Goal: Information Seeking & Learning: Find specific fact

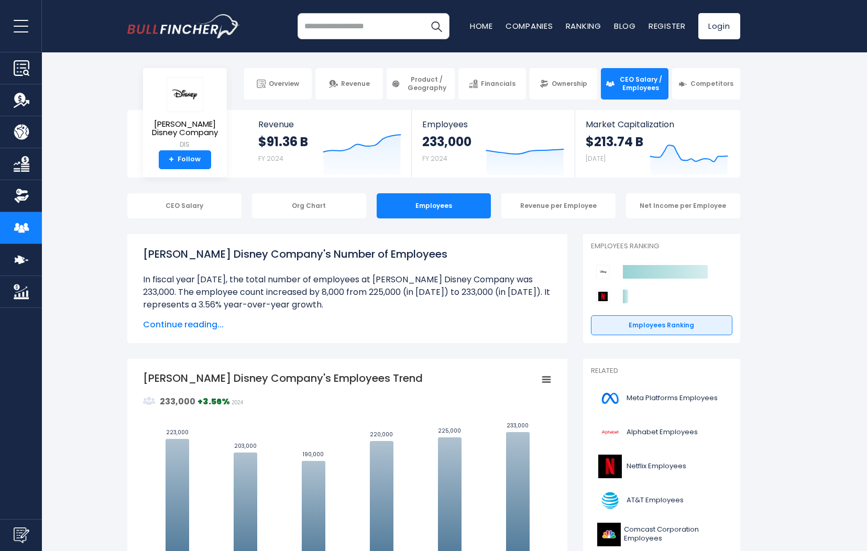
click at [189, 326] on span "Continue reading..." at bounding box center [347, 324] width 409 height 13
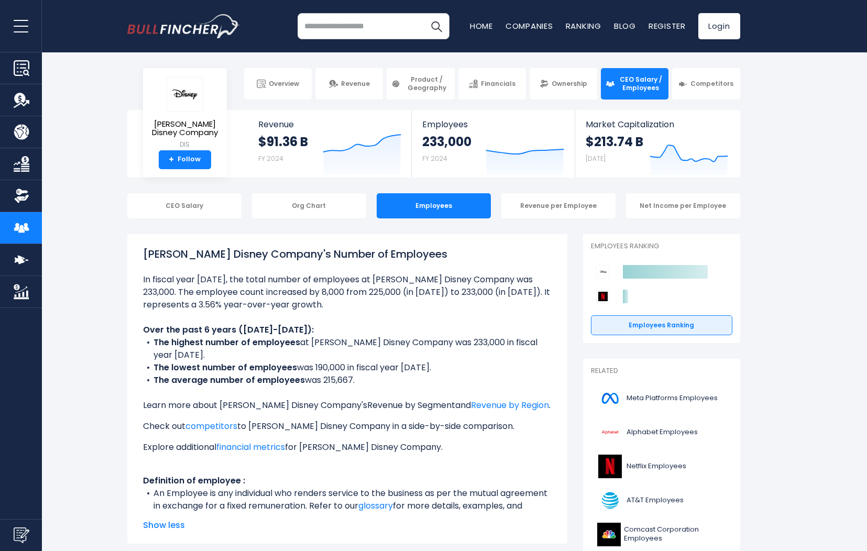
click at [367, 399] on link "Revenue by Segment" at bounding box center [411, 405] width 88 height 12
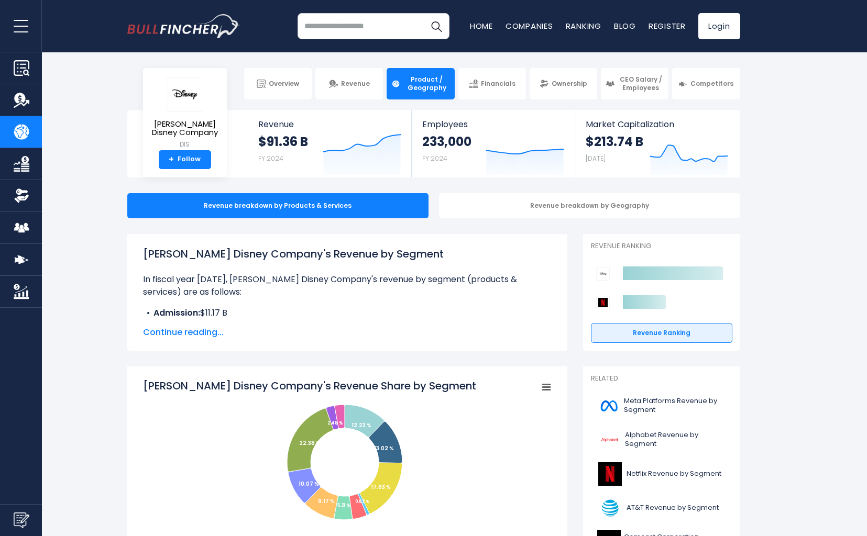
click at [186, 334] on span "Continue reading..." at bounding box center [347, 332] width 409 height 13
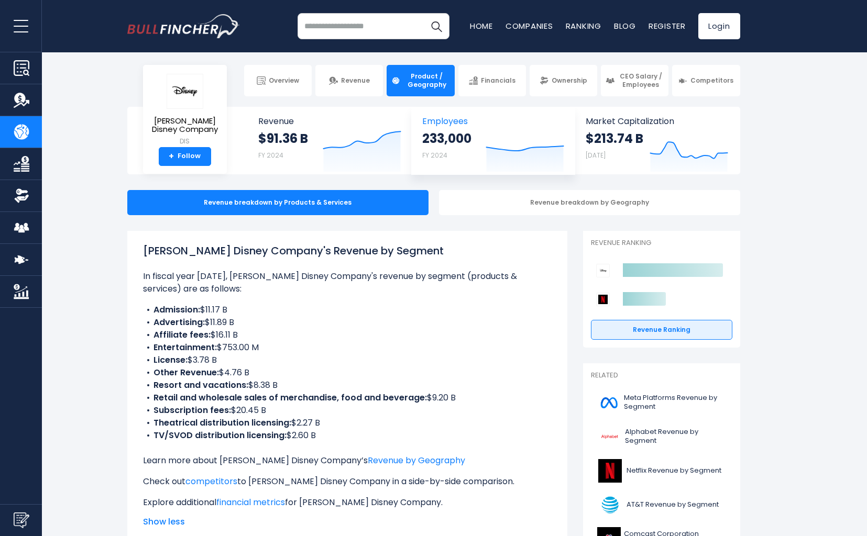
scroll to position [4, 0]
click at [459, 146] on strong "233,000" at bounding box center [446, 138] width 49 height 16
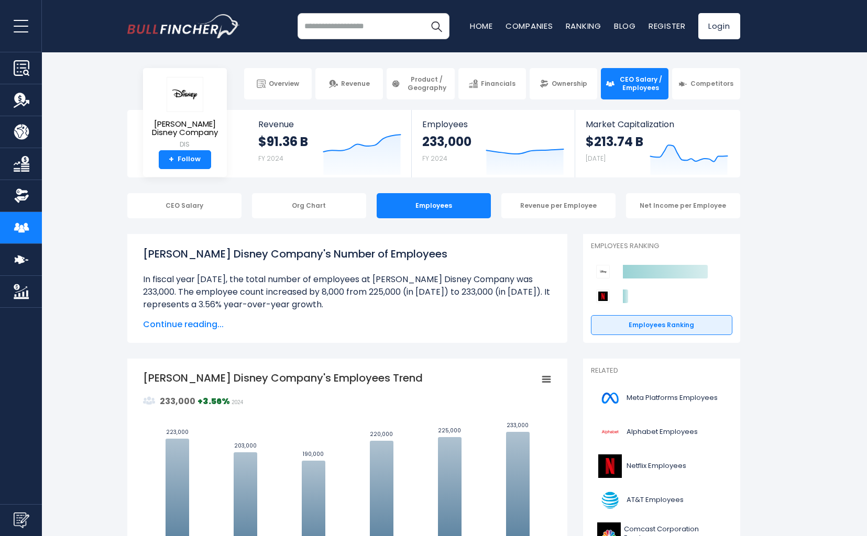
scroll to position [3, 0]
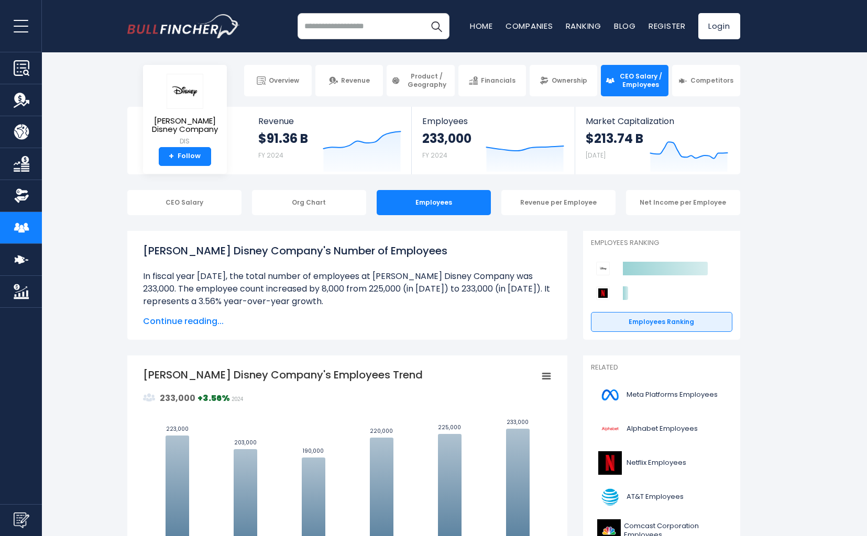
click at [196, 324] on span "Continue reading..." at bounding box center [347, 321] width 409 height 13
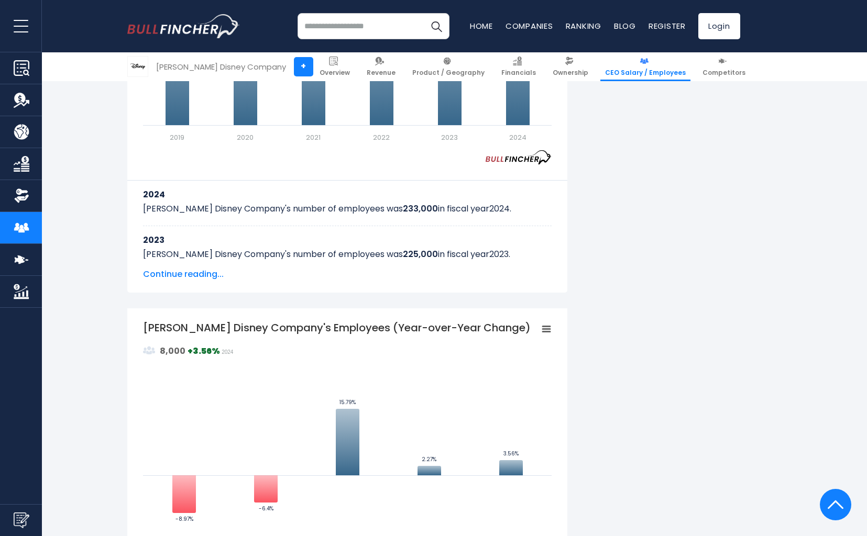
scroll to position [669, 0]
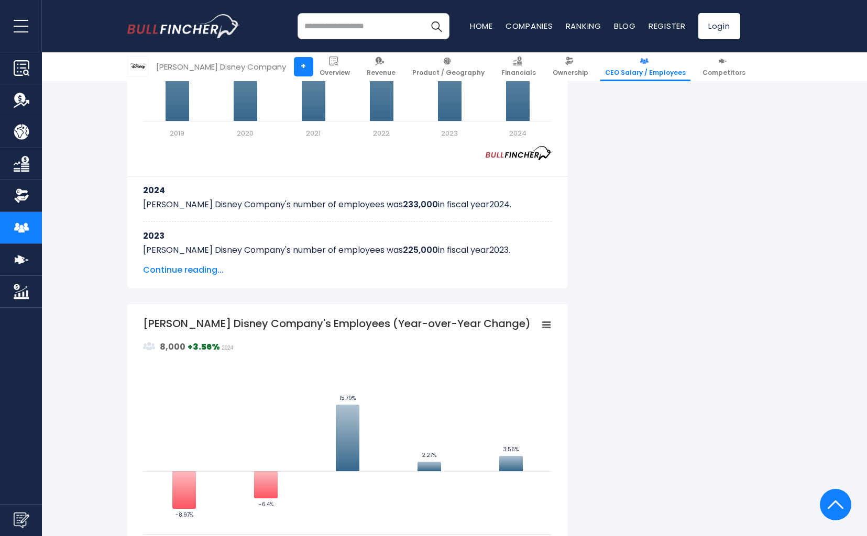
click at [179, 270] on span "Continue reading..." at bounding box center [347, 270] width 409 height 13
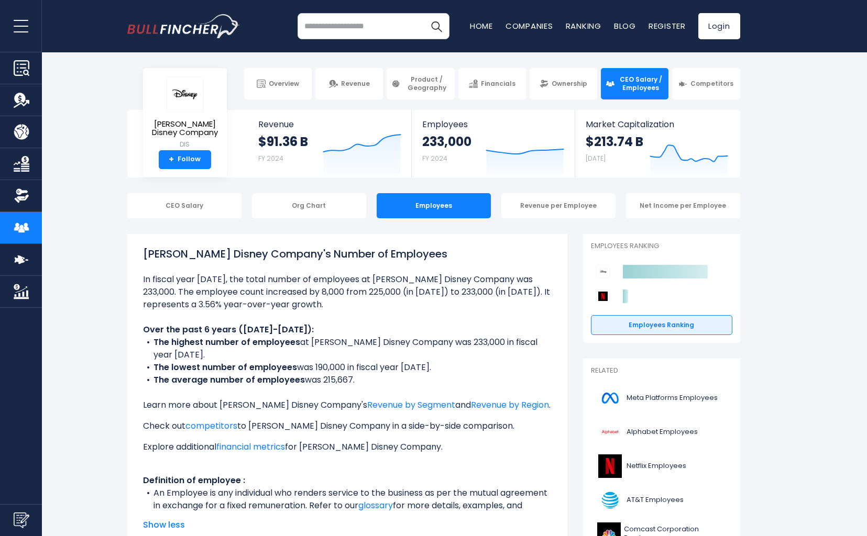
scroll to position [0, 0]
